Goal: Task Accomplishment & Management: Use online tool/utility

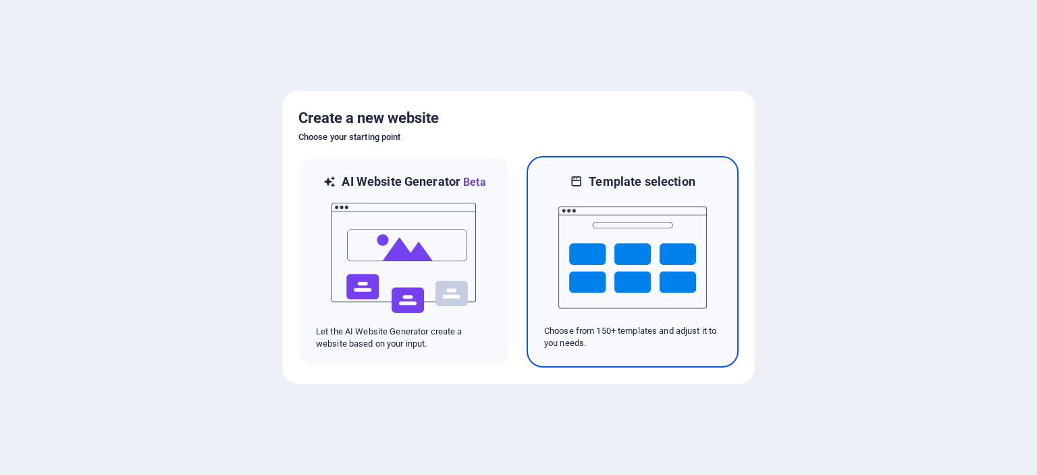
click at [636, 286] on img at bounding box center [633, 257] width 149 height 135
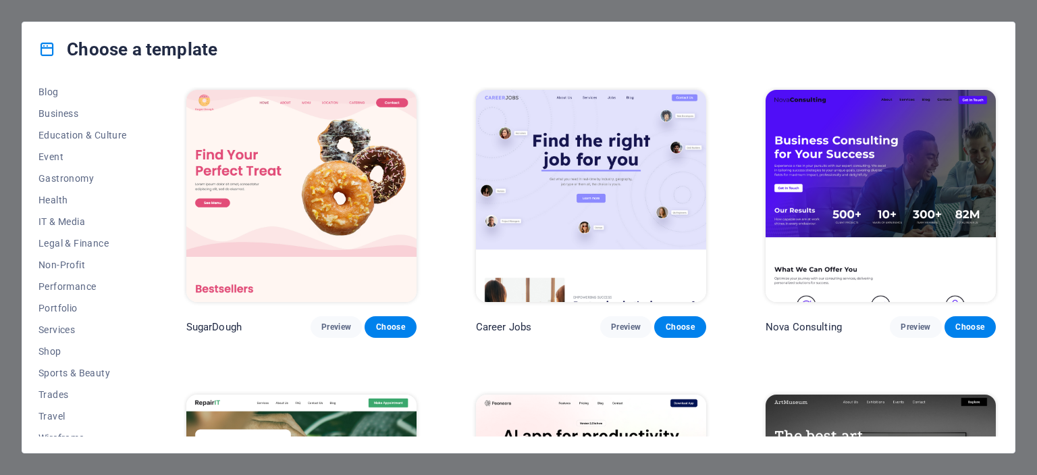
scroll to position [207, 0]
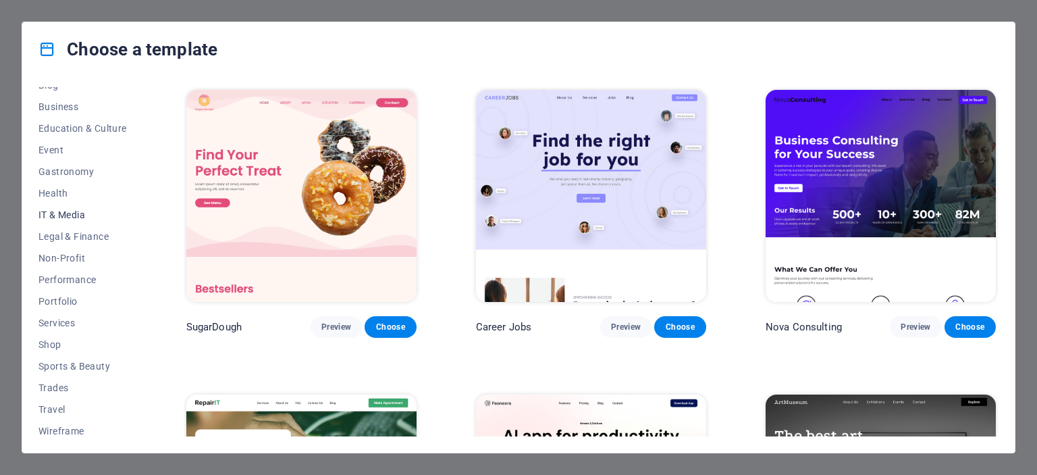
click at [74, 215] on span "IT & Media" at bounding box center [82, 214] width 88 height 11
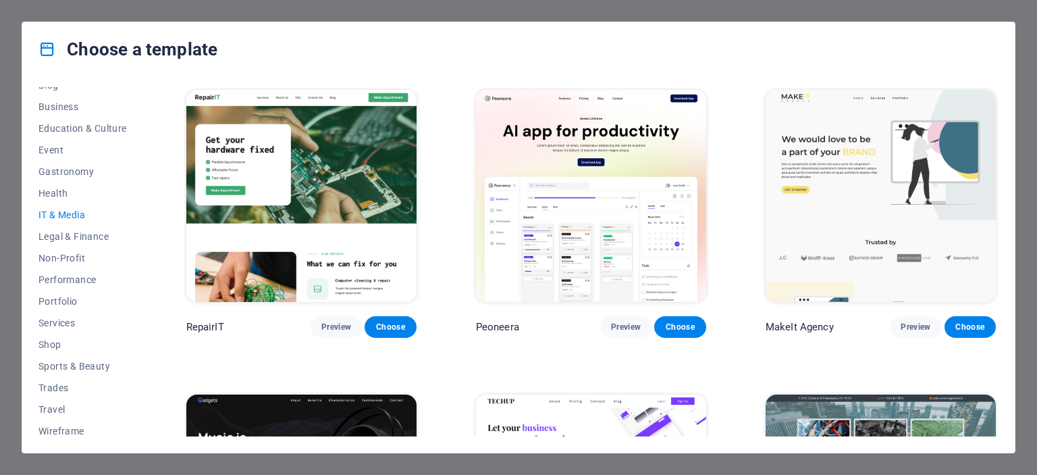
scroll to position [212, 0]
click at [1010, 155] on div "All Templates My Templates New Trending Landingpage Multipager Onepager Art & D…" at bounding box center [518, 264] width 993 height 376
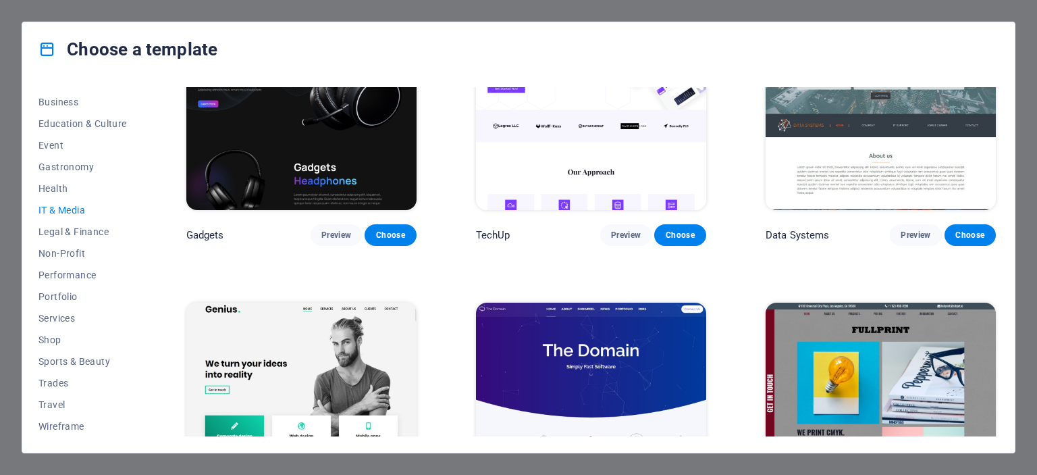
scroll to position [408, 0]
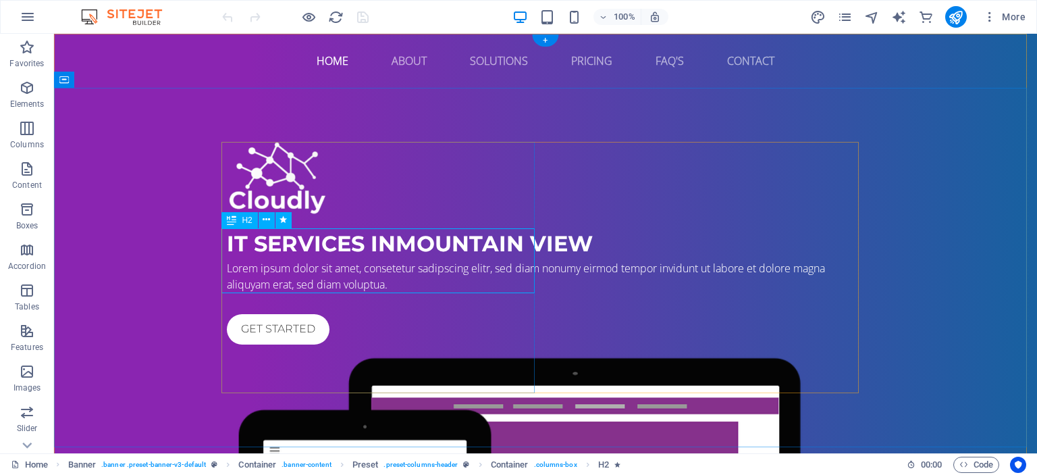
click at [351, 260] on div "IT Services in [GEOGRAPHIC_DATA]" at bounding box center [546, 244] width 638 height 32
click at [281, 252] on div "IT Services in [GEOGRAPHIC_DATA]" at bounding box center [546, 244] width 638 height 32
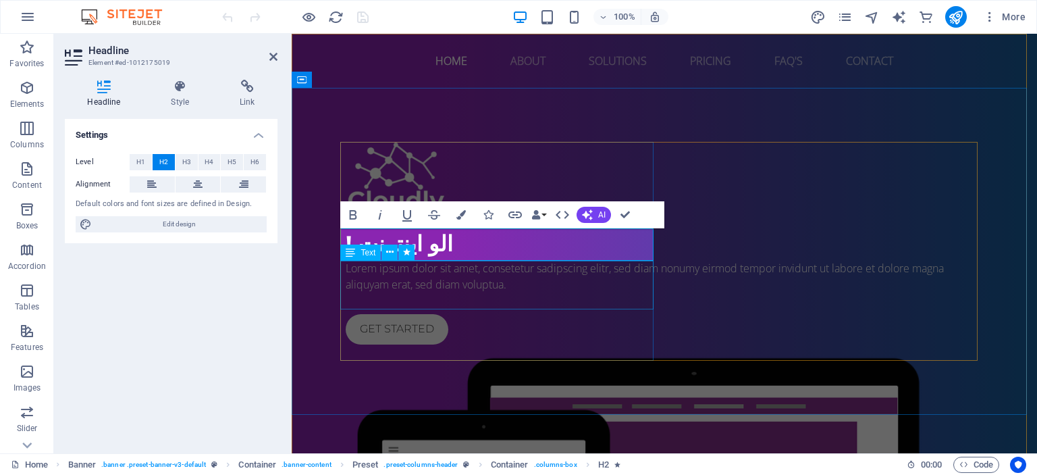
click at [451, 292] on div "Lorem ipsum dolor sit amet, consetetur sadipscing elitr, sed diam nonumy eirmod…" at bounding box center [665, 276] width 638 height 32
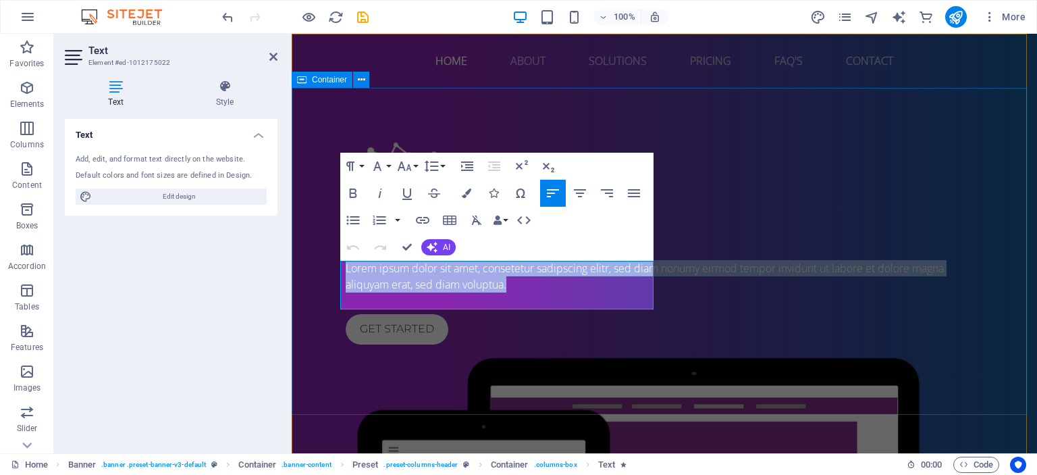
drag, startPoint x: 562, startPoint y: 297, endPoint x: 338, endPoint y: 253, distance: 228.6
click at [338, 253] on div "الو اینترنت ! Lorem ipsum dolor sit amet, consetetur sadipscing elitr, sed diam…" at bounding box center [665, 443] width 746 height 711
